Goal: Navigation & Orientation: Find specific page/section

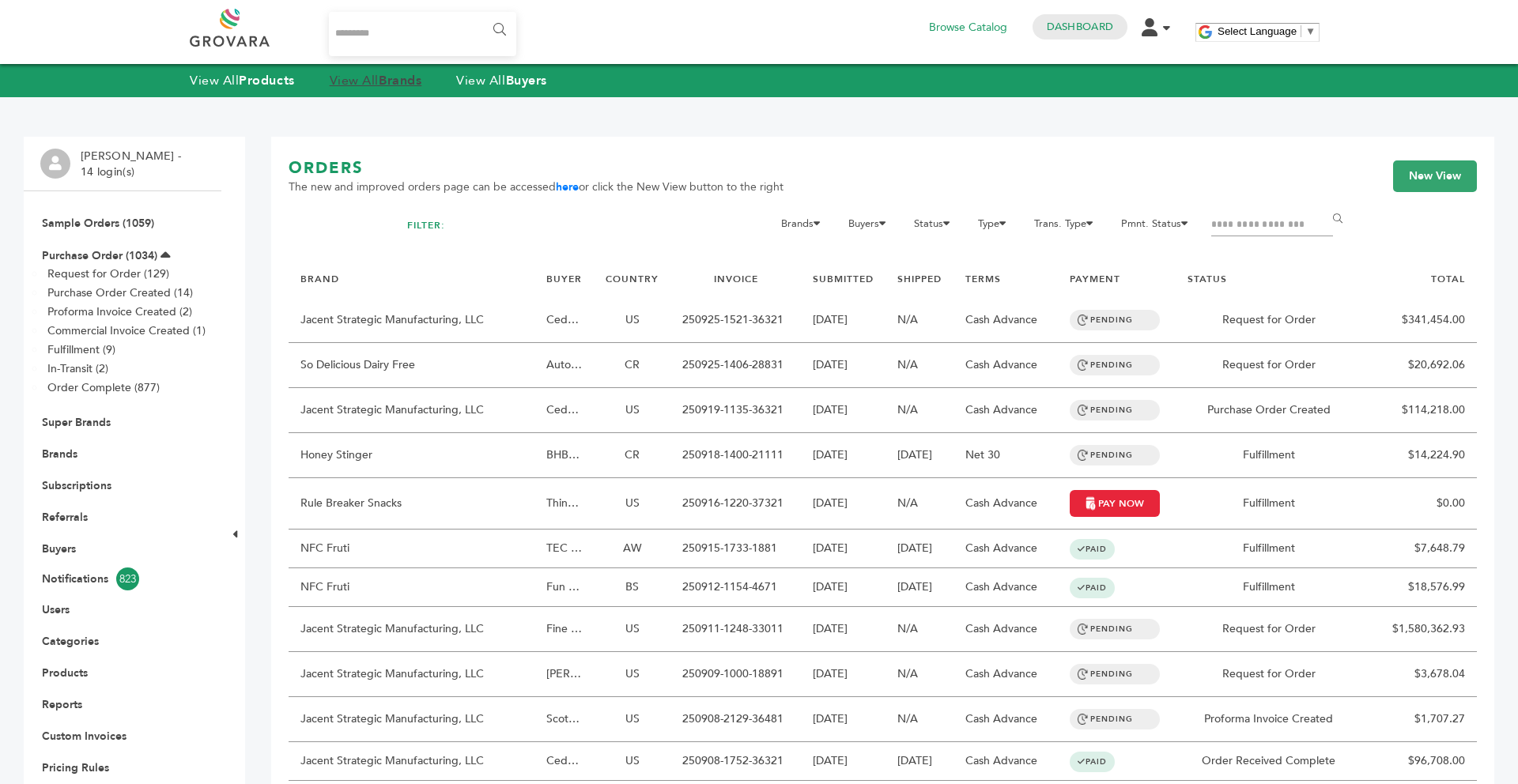
click at [408, 85] on strong "Brands" at bounding box center [400, 80] width 43 height 18
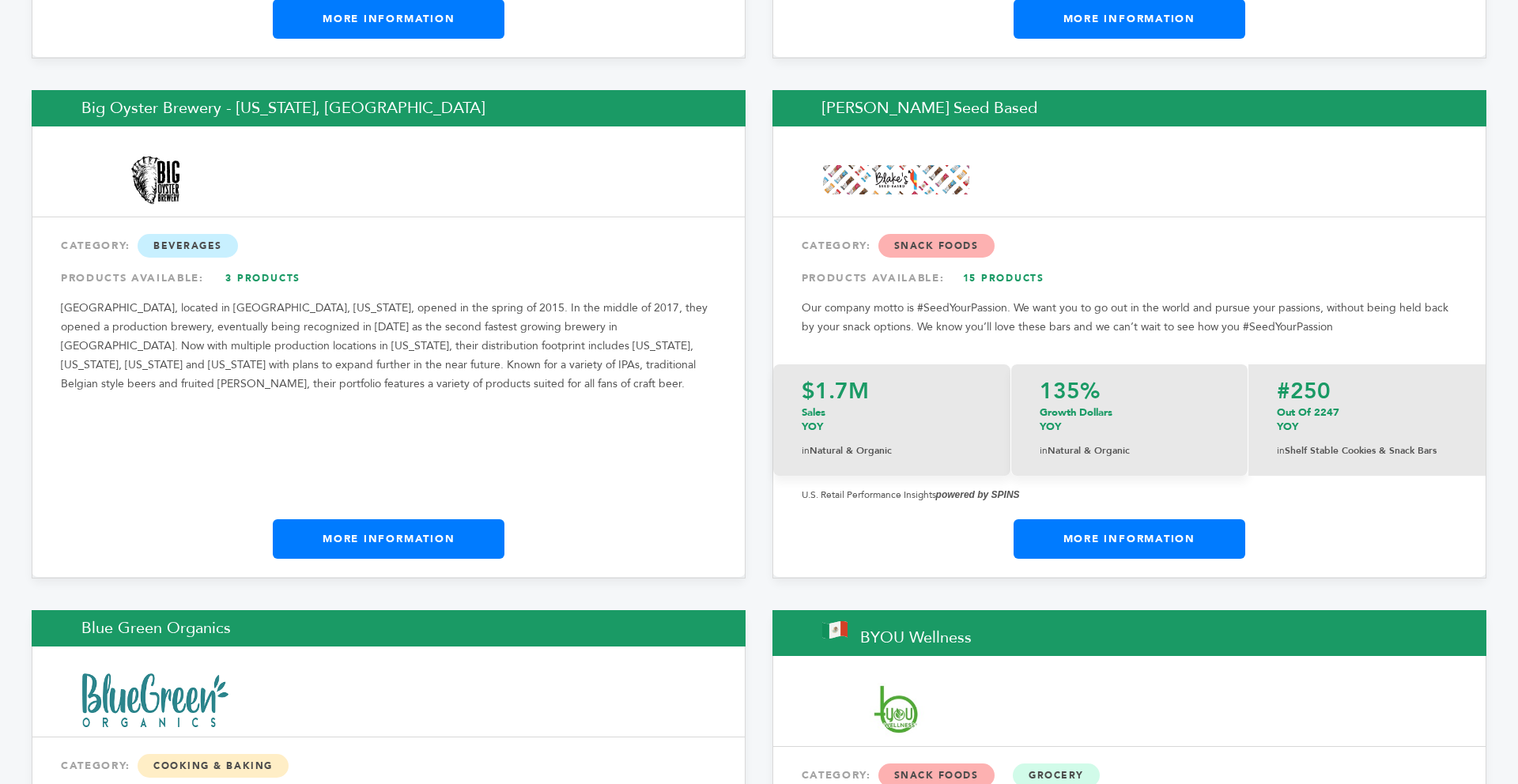
scroll to position [5003, 0]
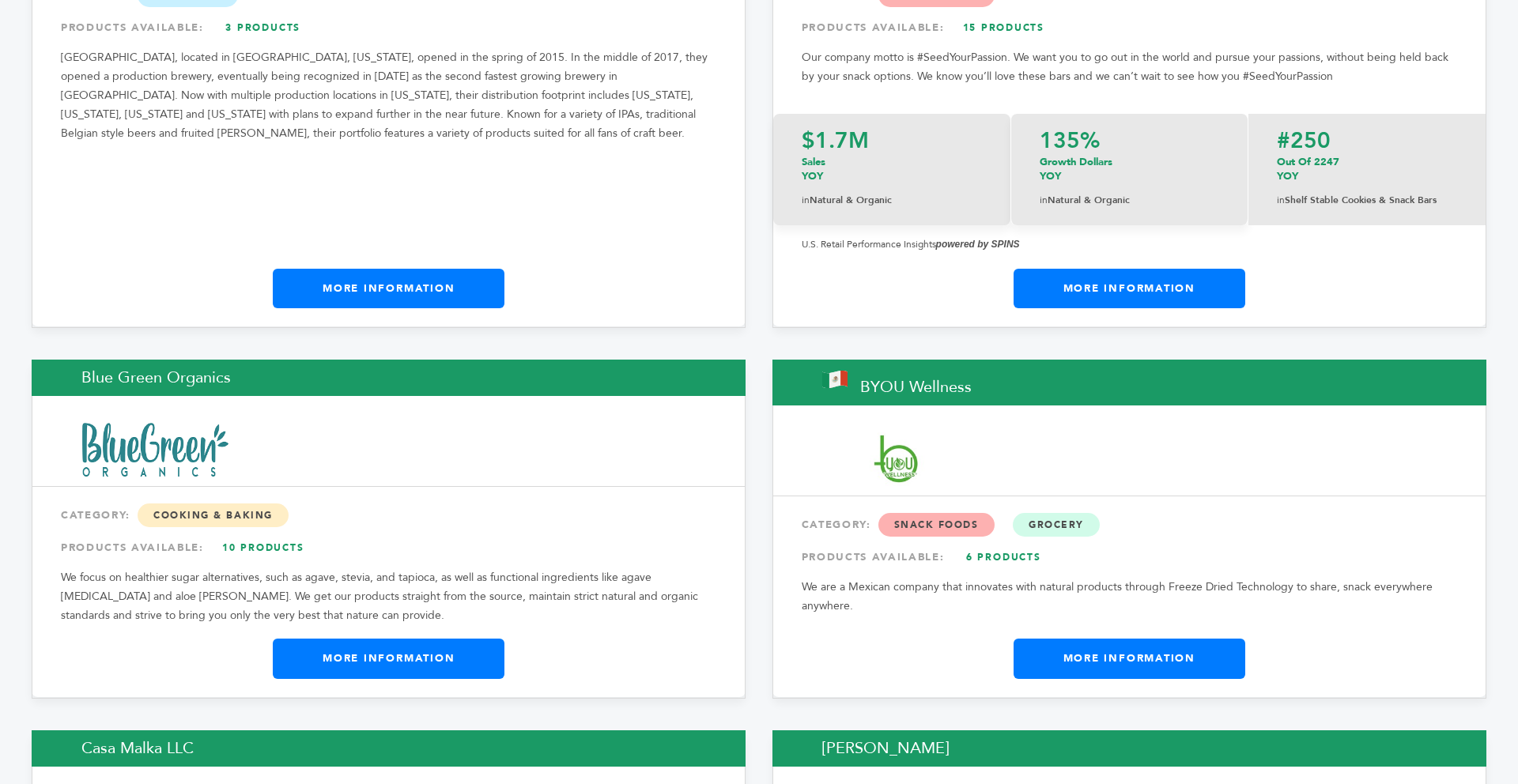
drag, startPoint x: 1517, startPoint y: 48, endPoint x: 1517, endPoint y: 138, distance: 90.0
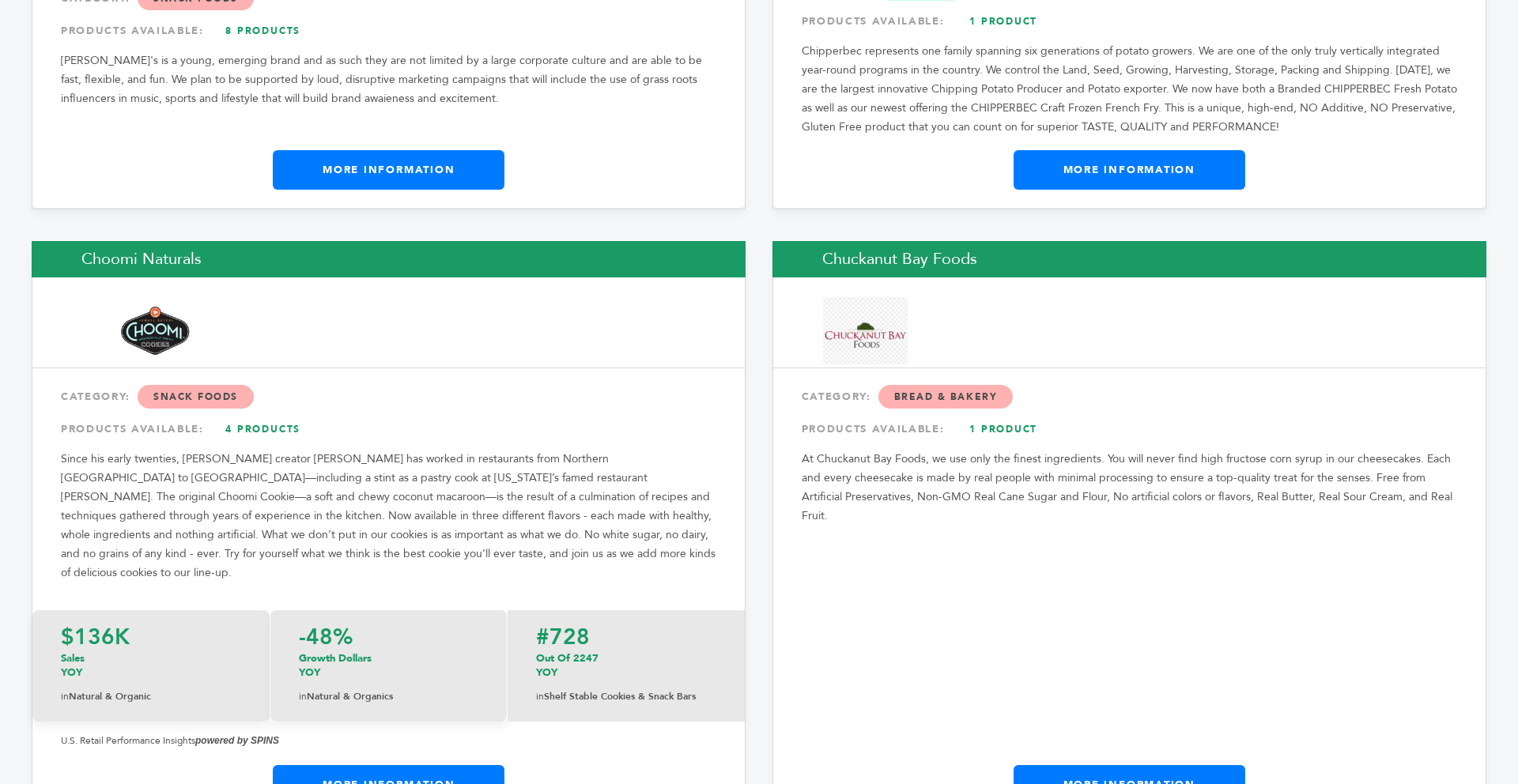
scroll to position [6858, 0]
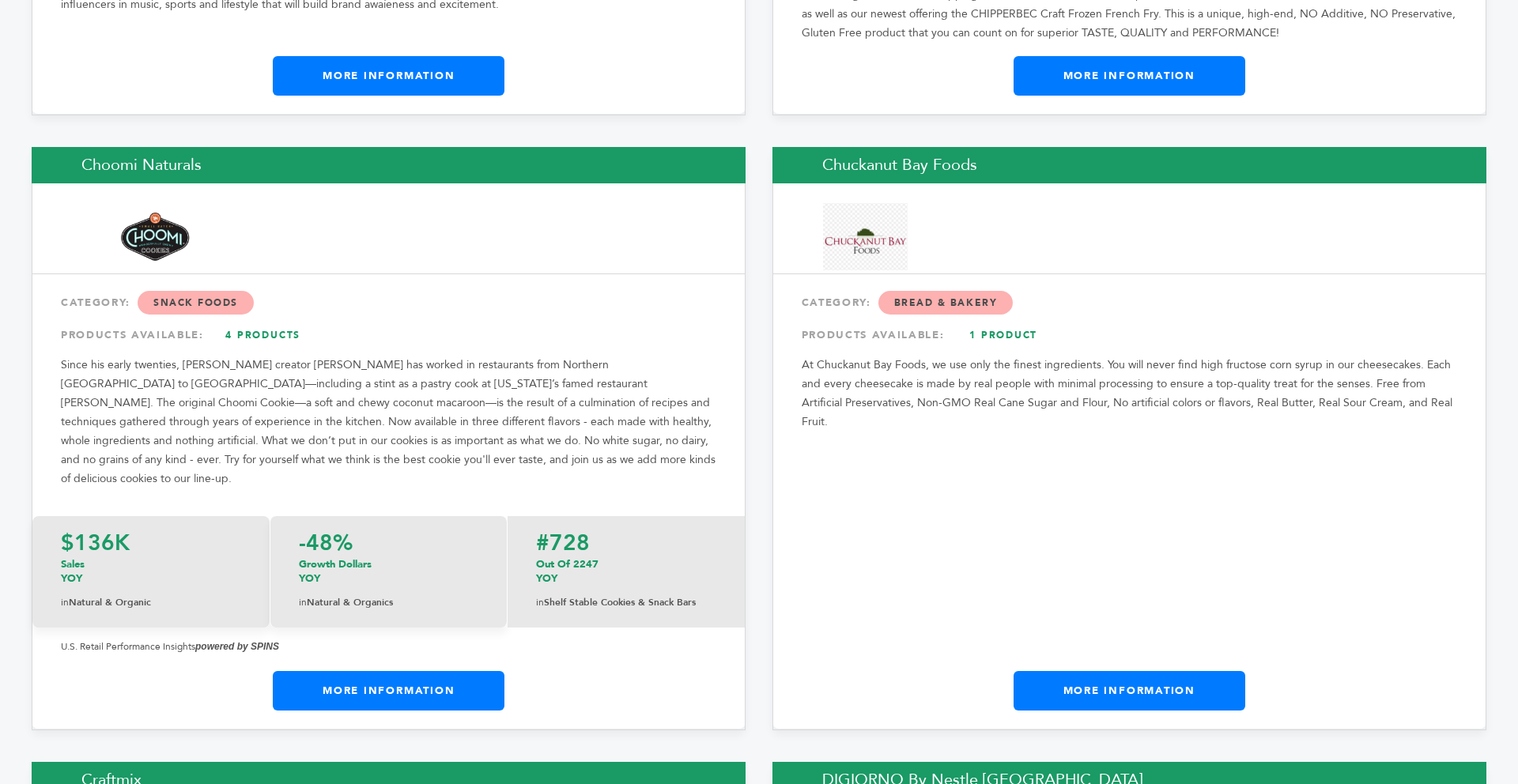
click at [375, 671] on link "More Information" at bounding box center [388, 691] width 231 height 40
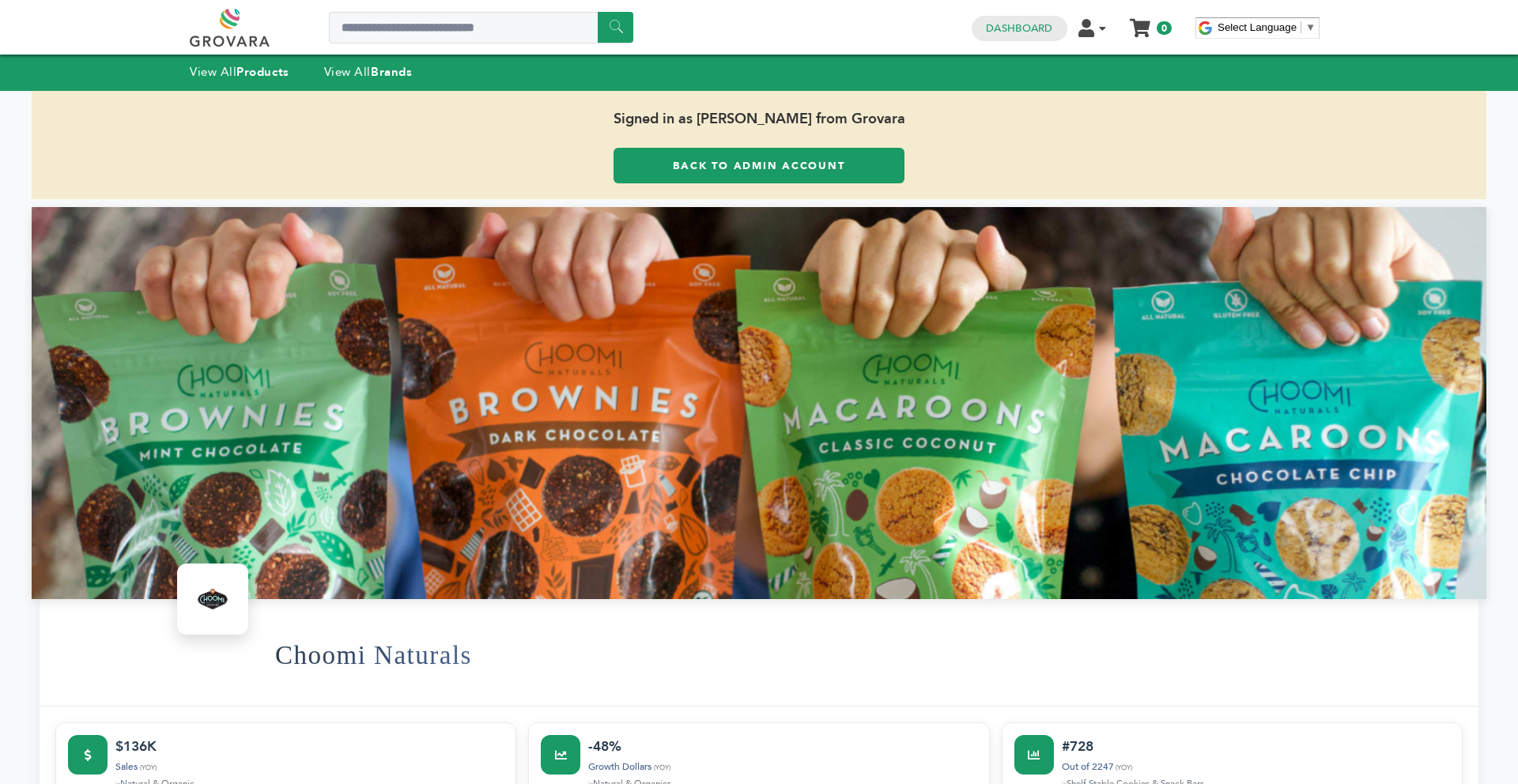
click at [640, 179] on link "Back to Admin Account" at bounding box center [759, 166] width 291 height 36
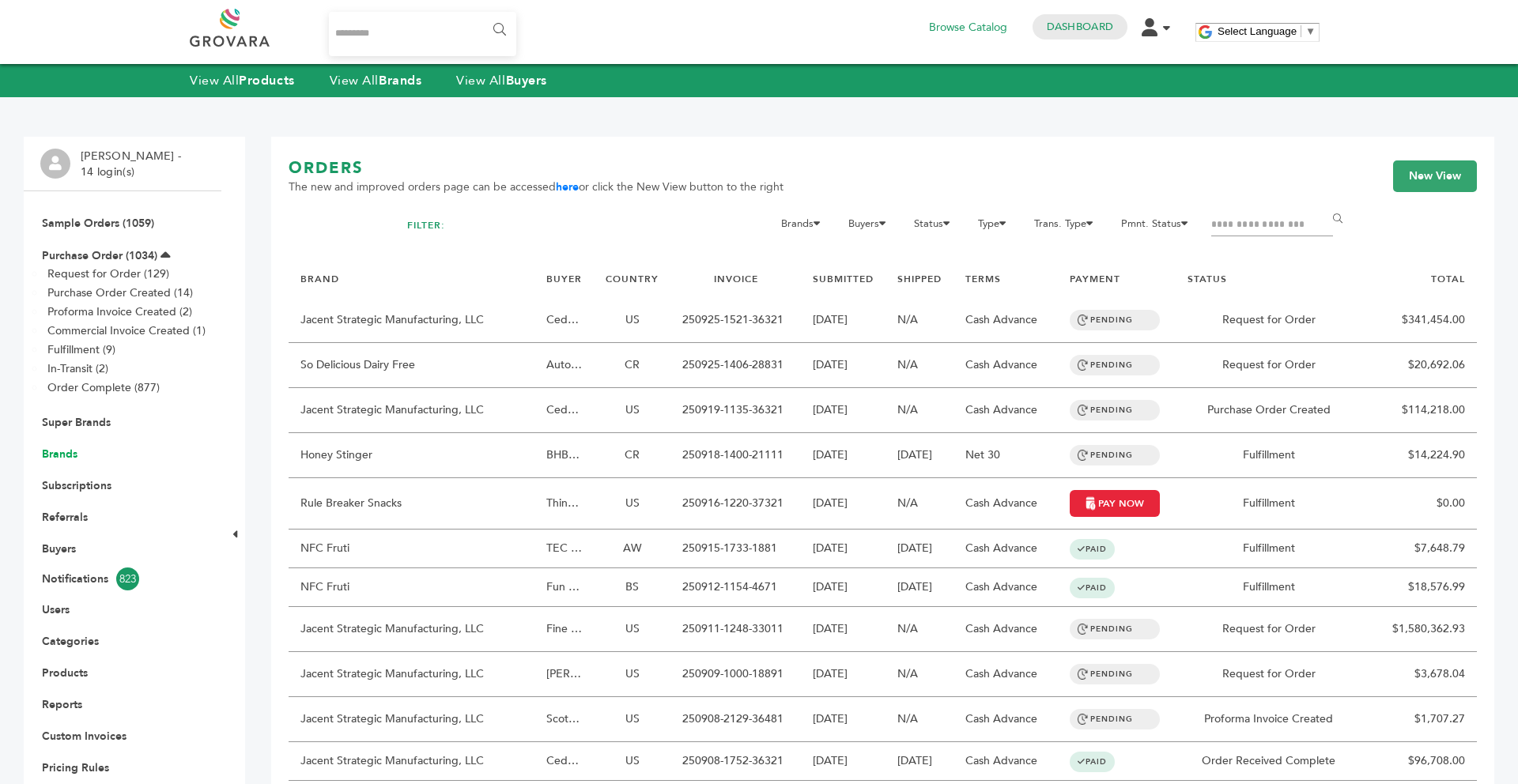
click at [60, 449] on link "Brands" at bounding box center [60, 454] width 36 height 15
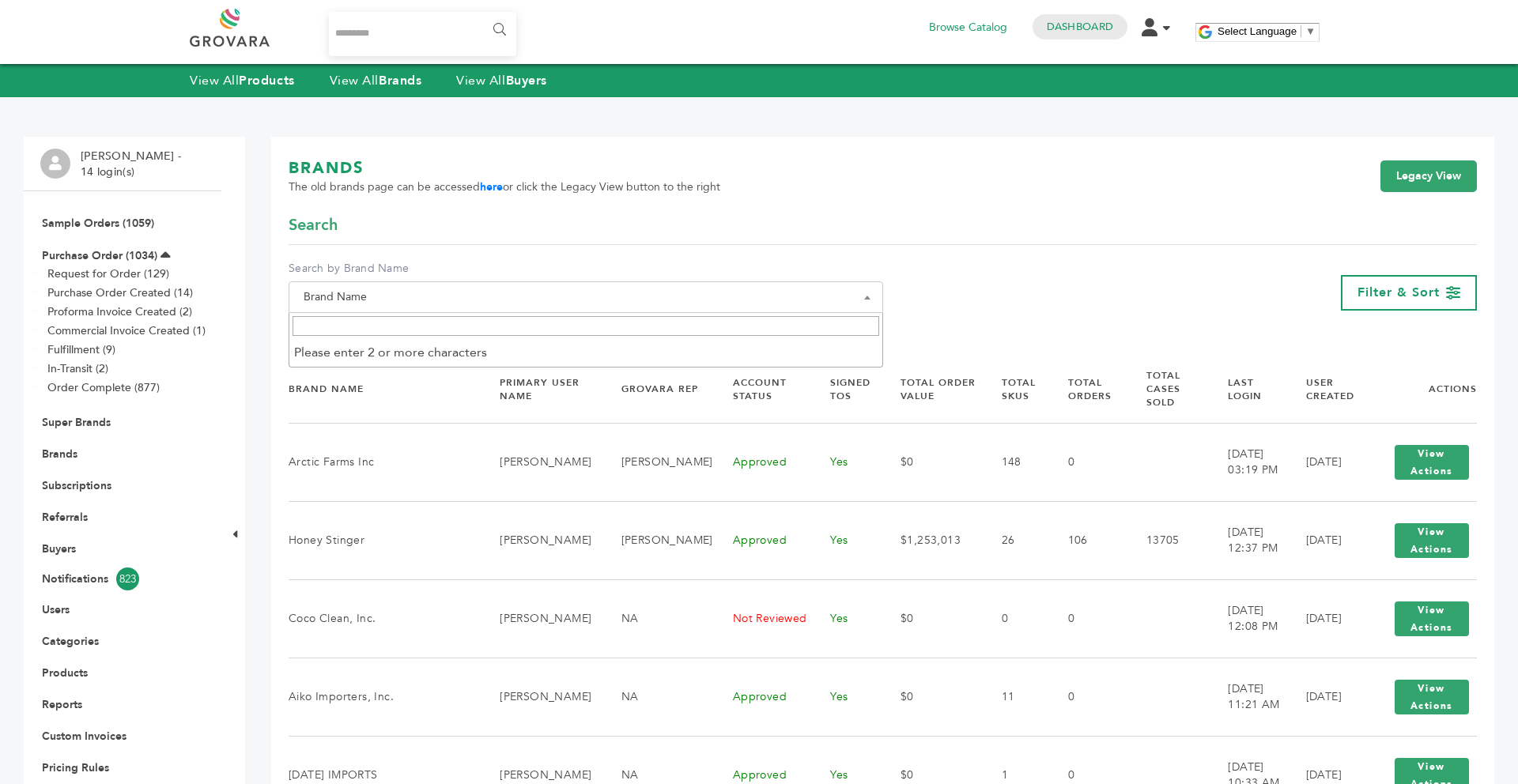
click at [374, 322] on input "Search" at bounding box center [586, 327] width 587 height 20
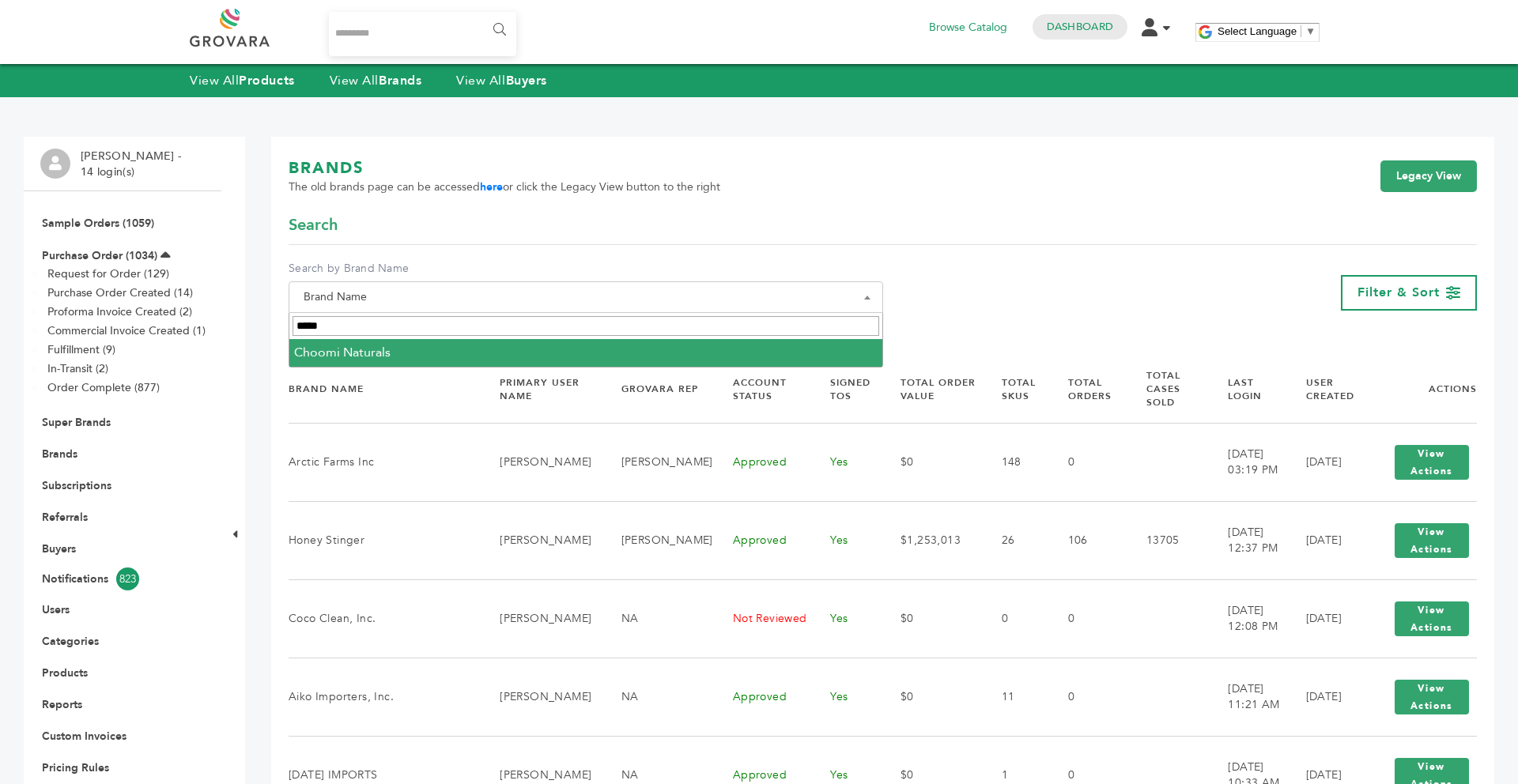
type input "*****"
select select "**********"
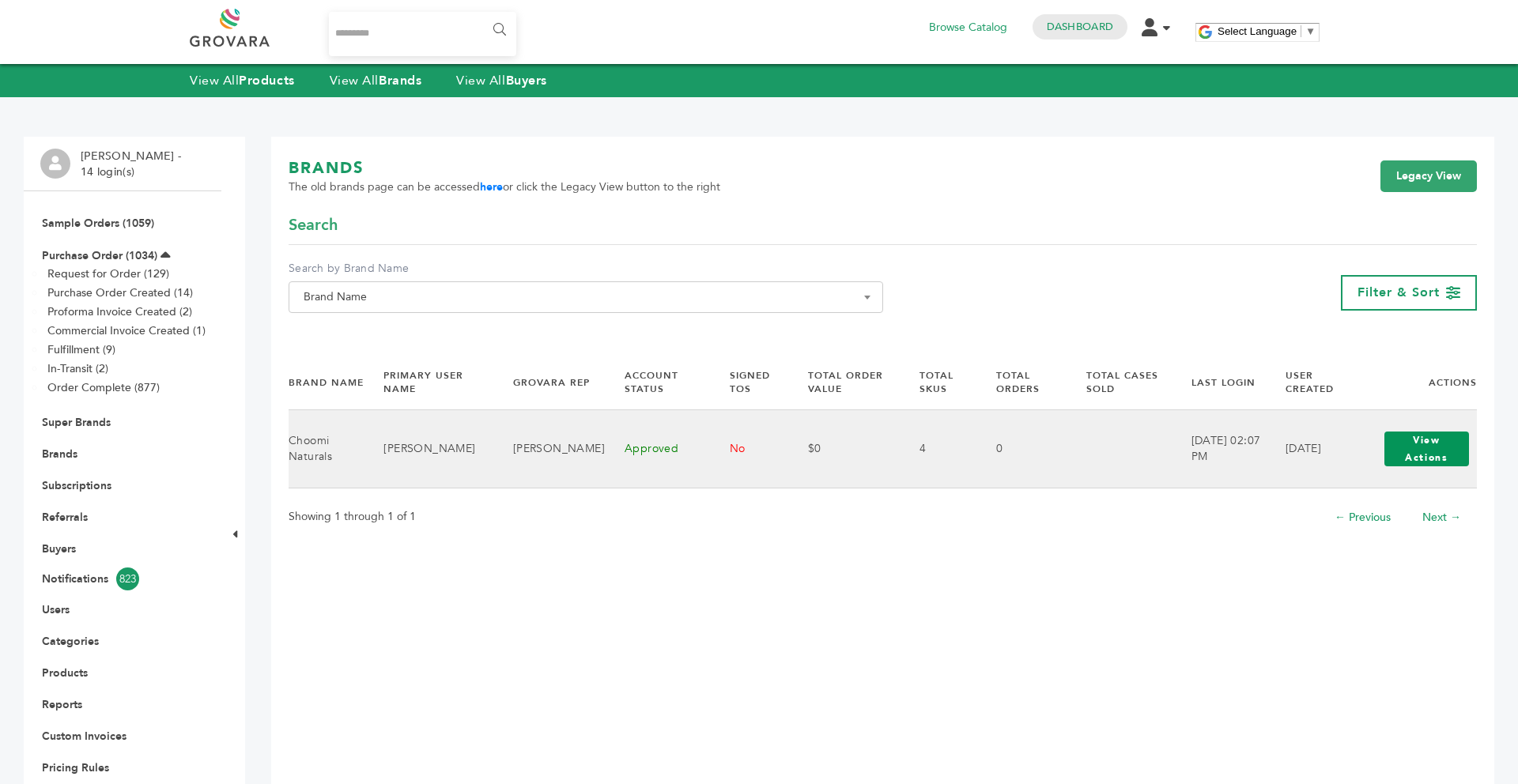
click at [1429, 449] on button "View Actions" at bounding box center [1427, 449] width 84 height 35
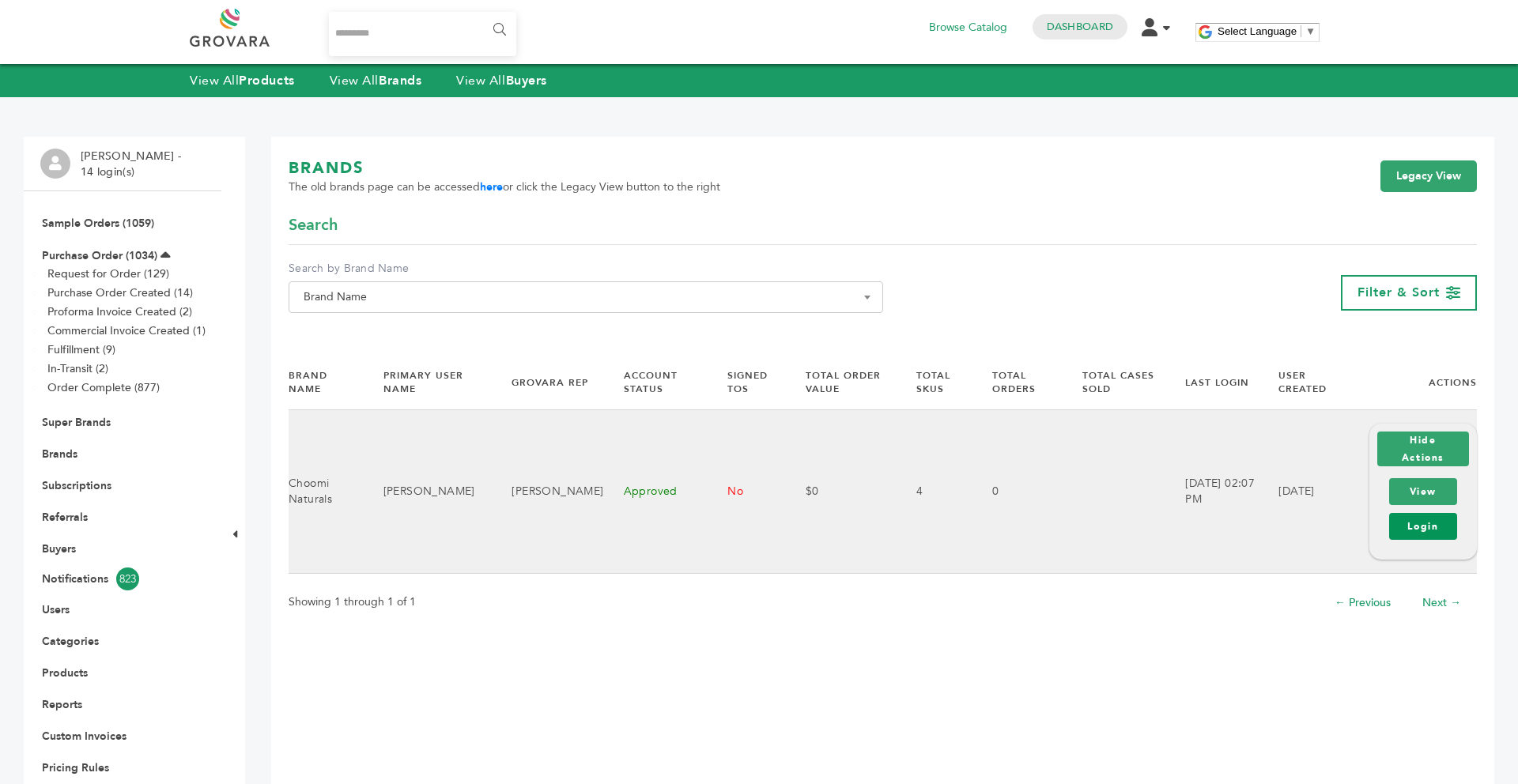
click at [1428, 526] on link "Login" at bounding box center [1423, 526] width 68 height 27
